Goal: Register for event/course

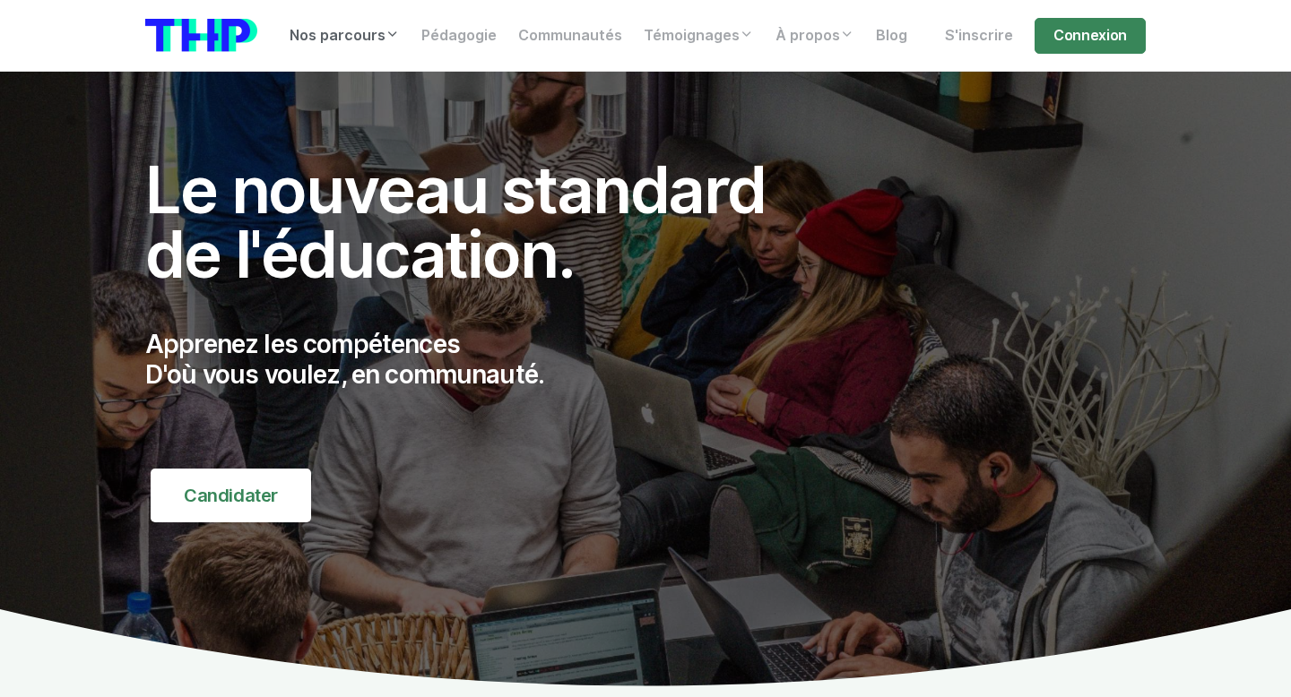
click at [384, 35] on link "Nos parcours" at bounding box center [345, 36] width 132 height 36
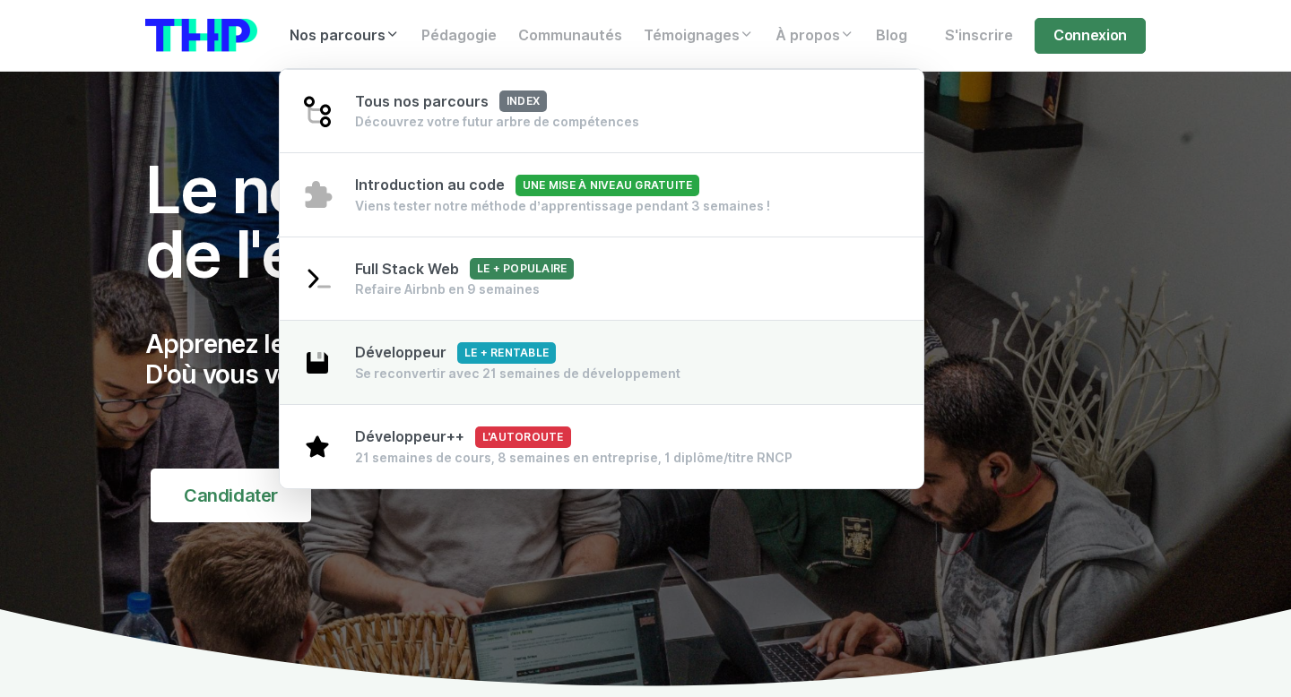
click at [395, 354] on span "Développeur Le + rentable" at bounding box center [455, 352] width 201 height 17
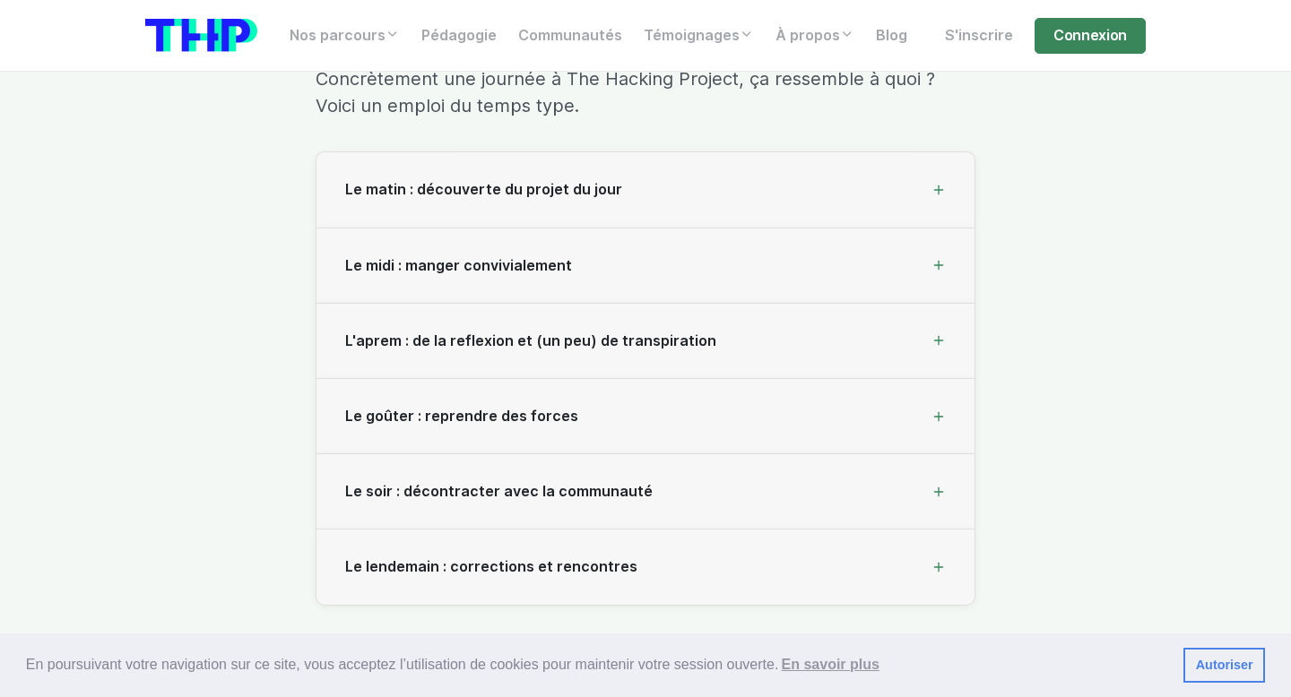
scroll to position [6050, 0]
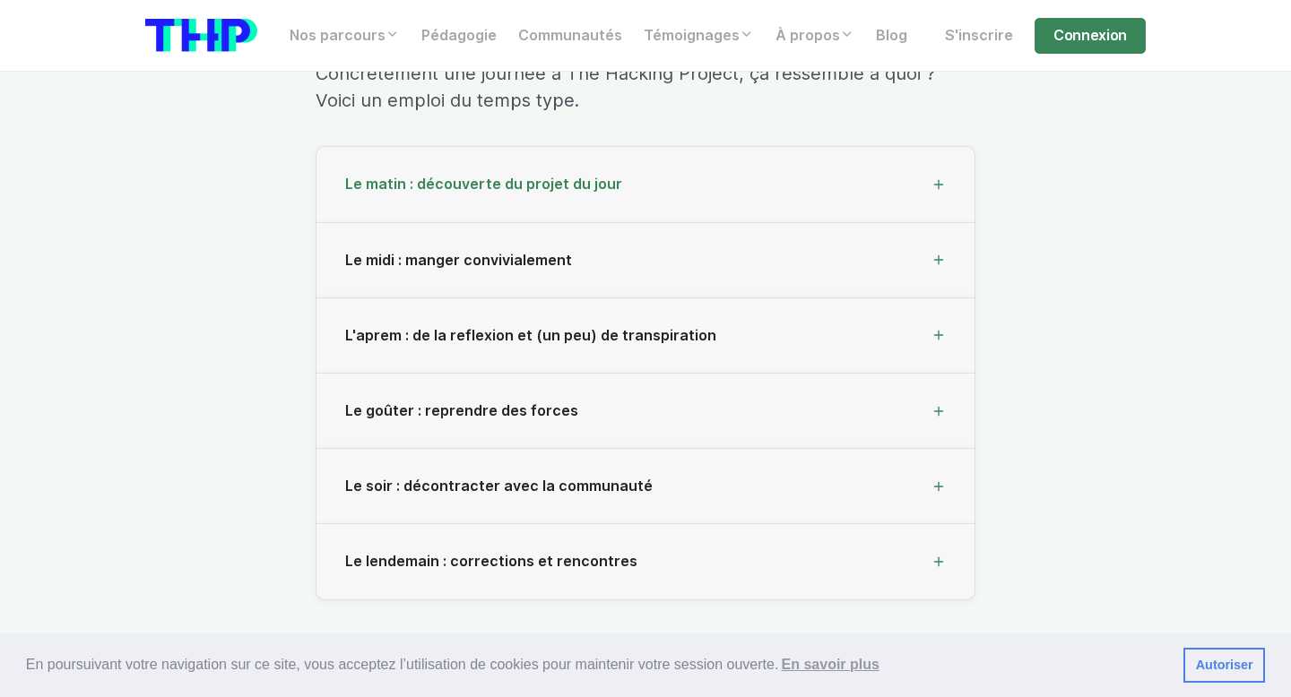
click at [578, 176] on span "Le matin : découverte du projet du jour" at bounding box center [483, 184] width 277 height 17
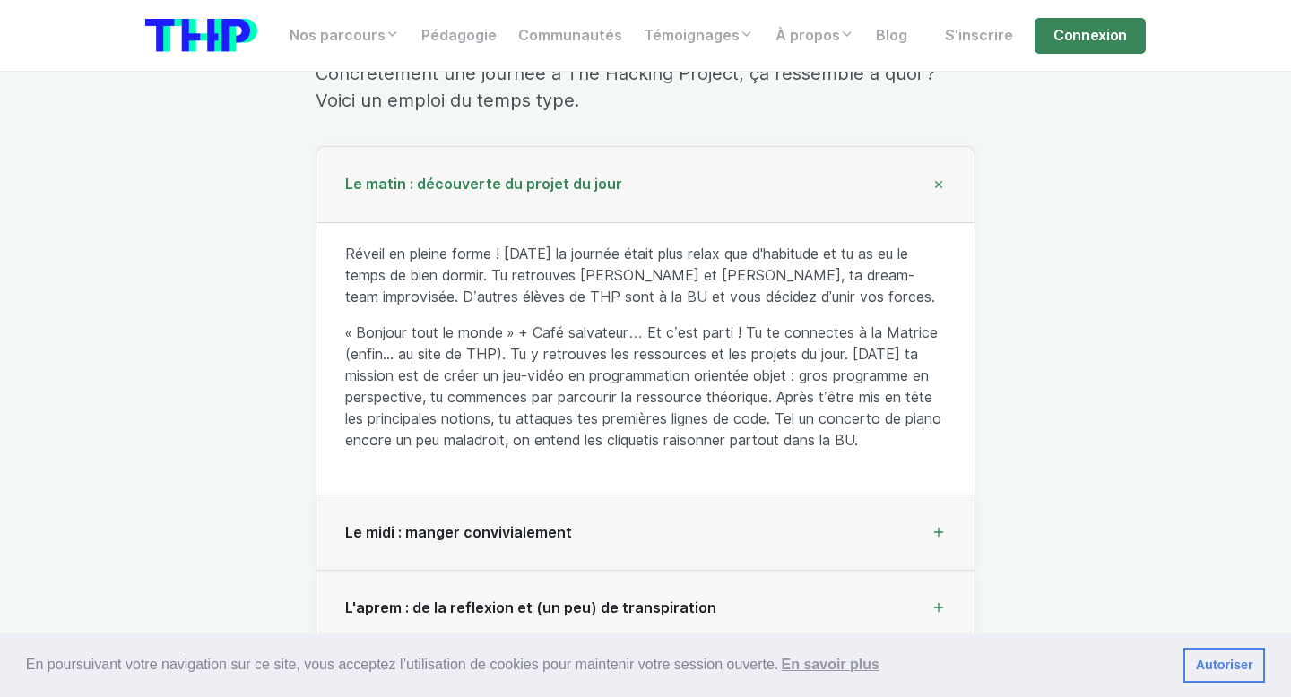
click at [578, 176] on span "Le matin : découverte du projet du jour" at bounding box center [483, 184] width 277 height 17
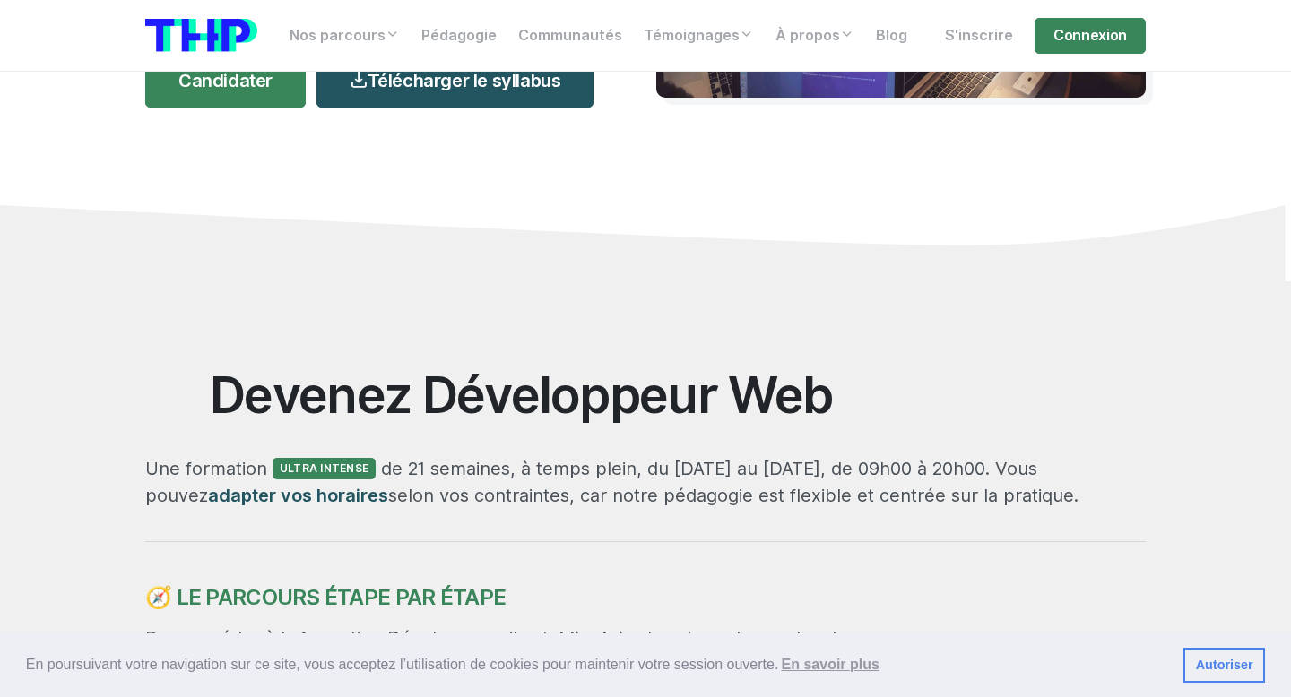
scroll to position [0, 0]
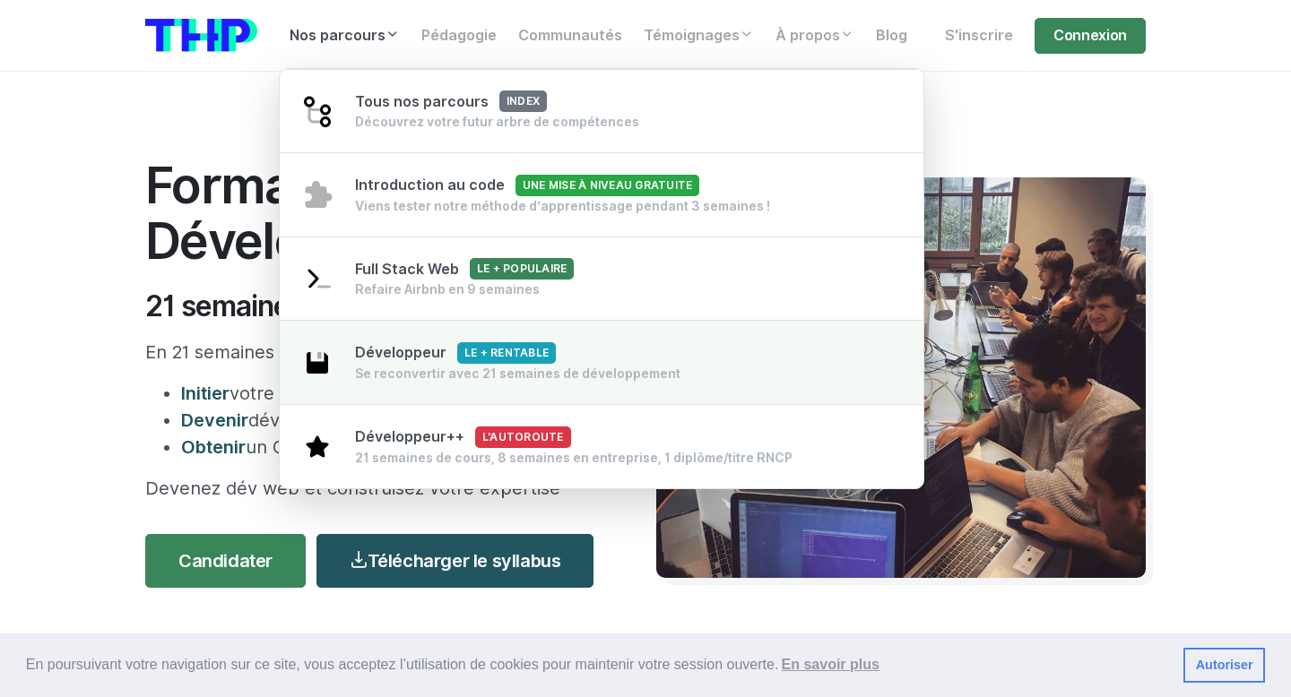
click at [508, 358] on span "Le + rentable" at bounding box center [506, 353] width 99 height 22
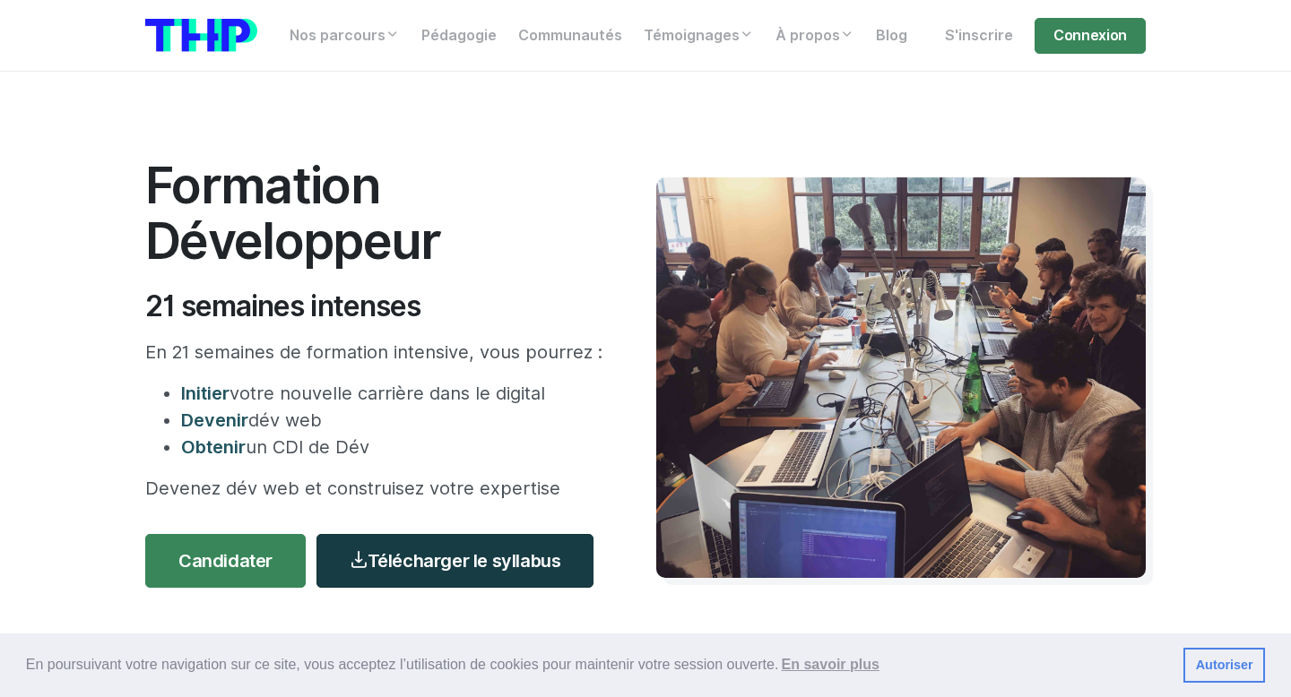
click at [442, 553] on link "Télécharger le syllabus" at bounding box center [454, 561] width 277 height 54
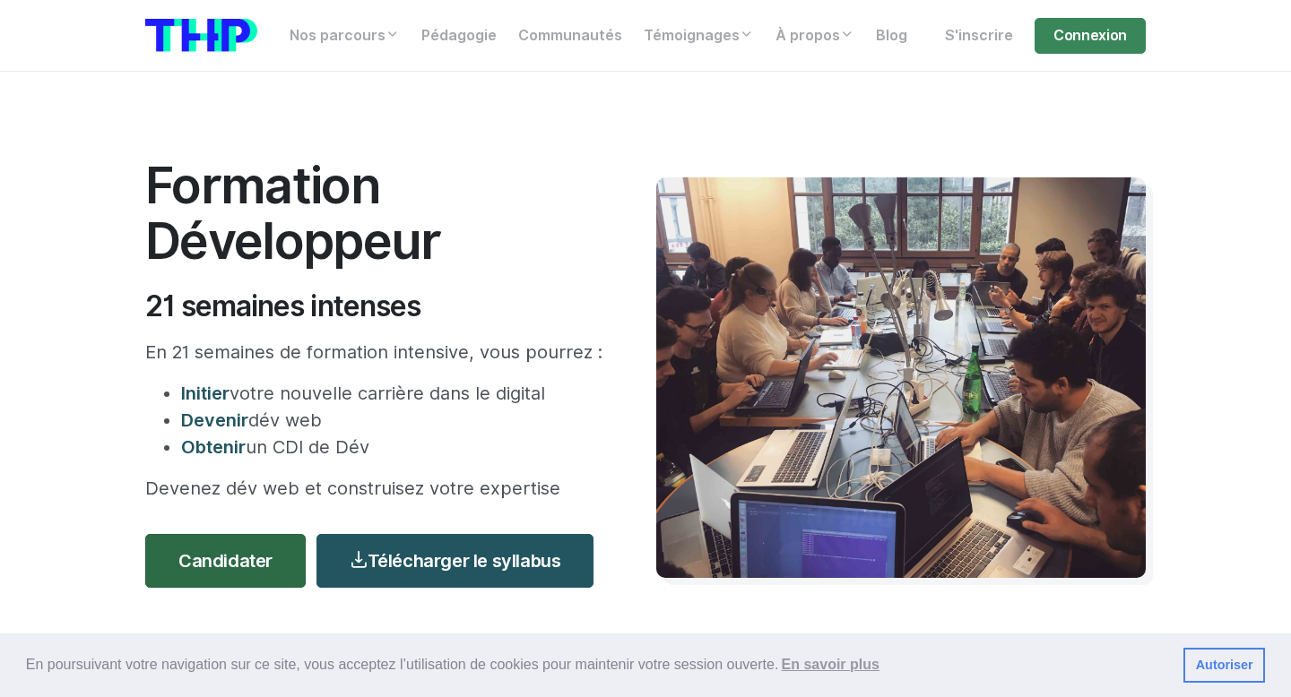
click at [279, 566] on link "Candidater" at bounding box center [225, 561] width 160 height 54
